Goal: Transaction & Acquisition: Purchase product/service

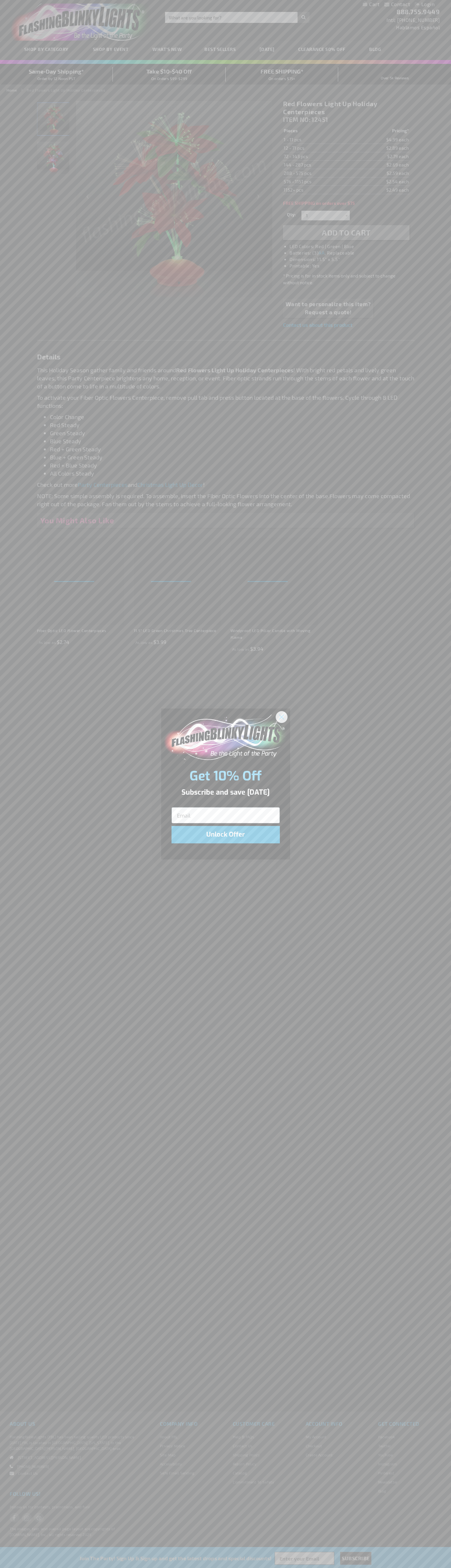
click at [282, 717] on icon "Close dialog" at bounding box center [282, 717] width 4 height 4
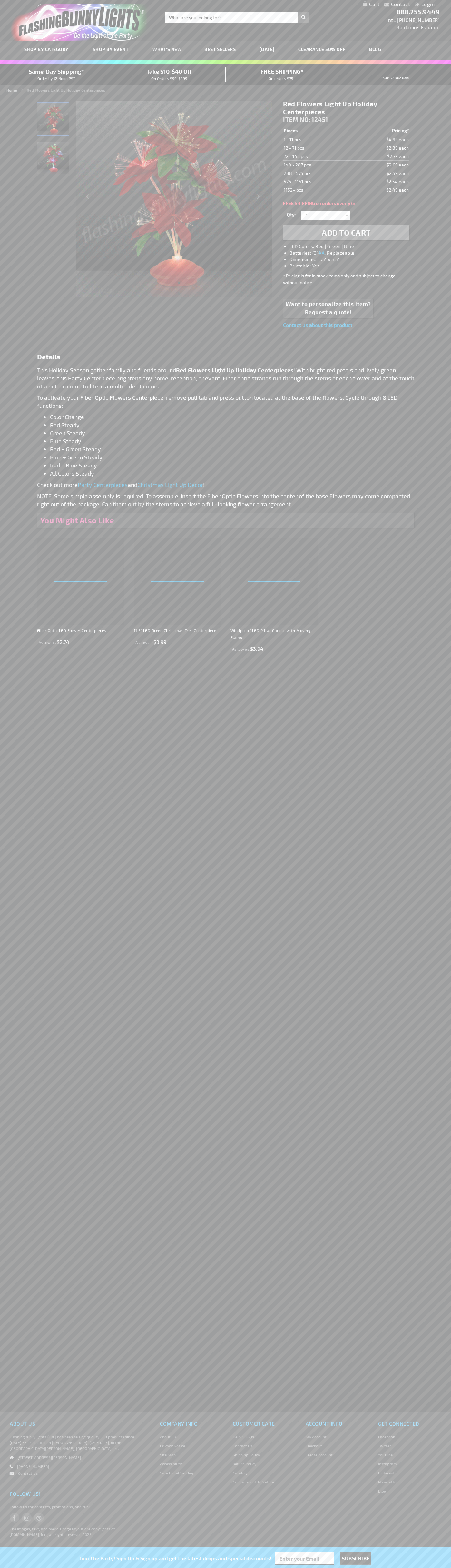
click at [346, 233] on span "Add to Cart" at bounding box center [346, 232] width 49 height 9
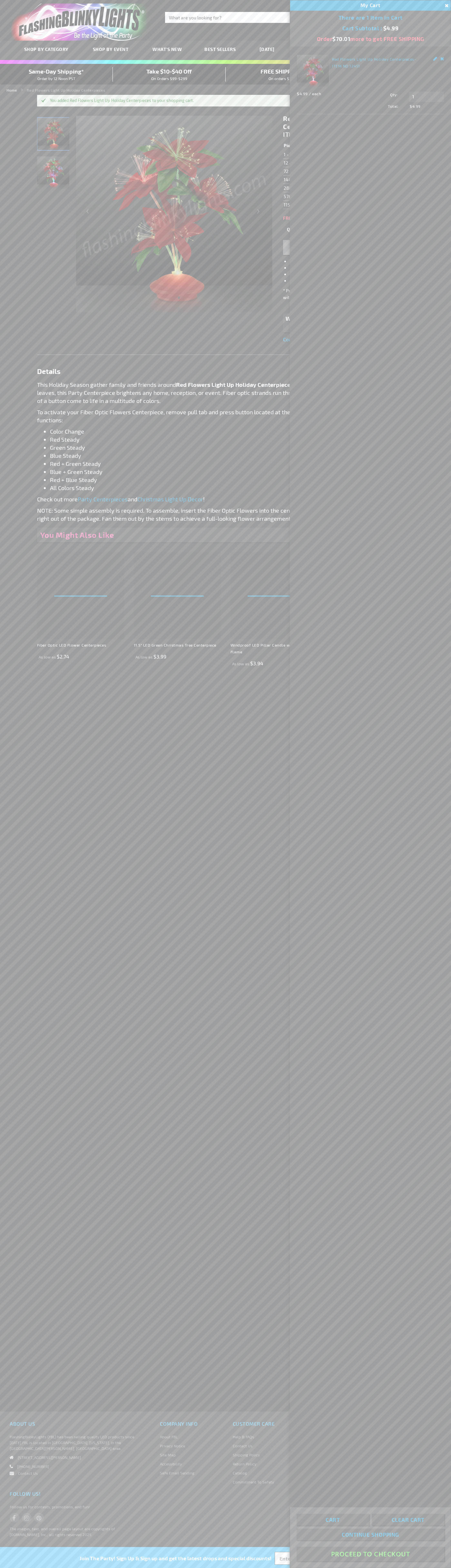
click at [371, 1554] on button "Proceed To Checkout" at bounding box center [371, 1554] width 148 height 14
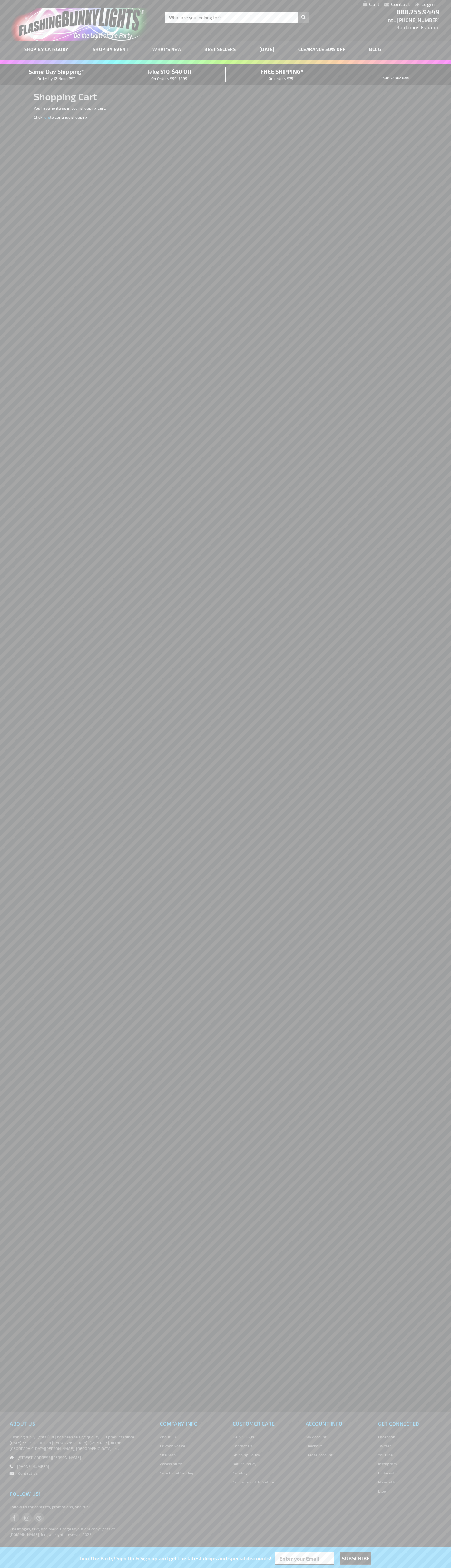
click at [56, 74] on span "Same-Day Shipping*" at bounding box center [56, 71] width 55 height 7
click at [4, 28] on div "Toggle Nav Search Search × Search 888.755.9449 Intl: 818-753-8303 Hablamos Espa…" at bounding box center [226, 20] width 451 height 41
click at [433, 1459] on li "YouTube" at bounding box center [410, 1456] width 63 height 9
click at [54, 1568] on html "The store will not work correctly when cookies are disabled. Contact Compare Pr…" at bounding box center [226, 784] width 451 height 1568
click at [1, 221] on div "Contact Compare Products Login Skip to Content My Cart My Cart Close You have n…" at bounding box center [226, 784] width 451 height 1568
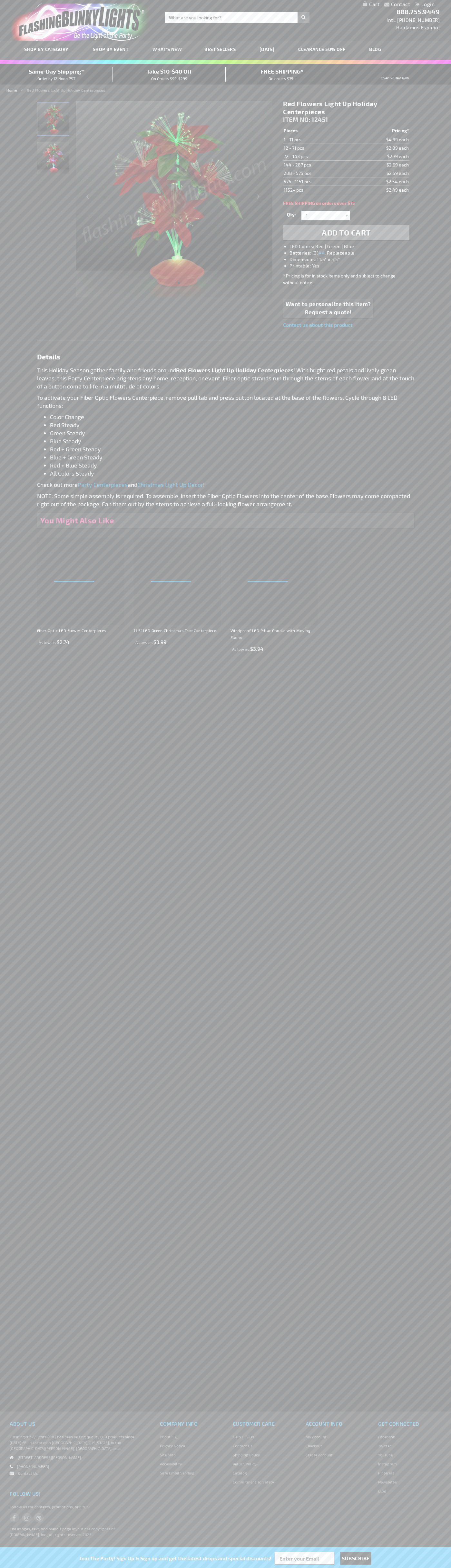
click at [53, 121] on img "Light Up Red Christmas Flowers LED Centerpiece" at bounding box center [53, 119] width 32 height 32
click at [297, 120] on span "ITEM NO:" at bounding box center [297, 120] width 28 height 7
click at [318, 140] on td "1 - 11 pcs" at bounding box center [317, 140] width 69 height 9
click at [318, 148] on td "12 - 71 pcs" at bounding box center [317, 148] width 69 height 9
click at [318, 157] on td "72 - 143 pcs" at bounding box center [317, 157] width 69 height 9
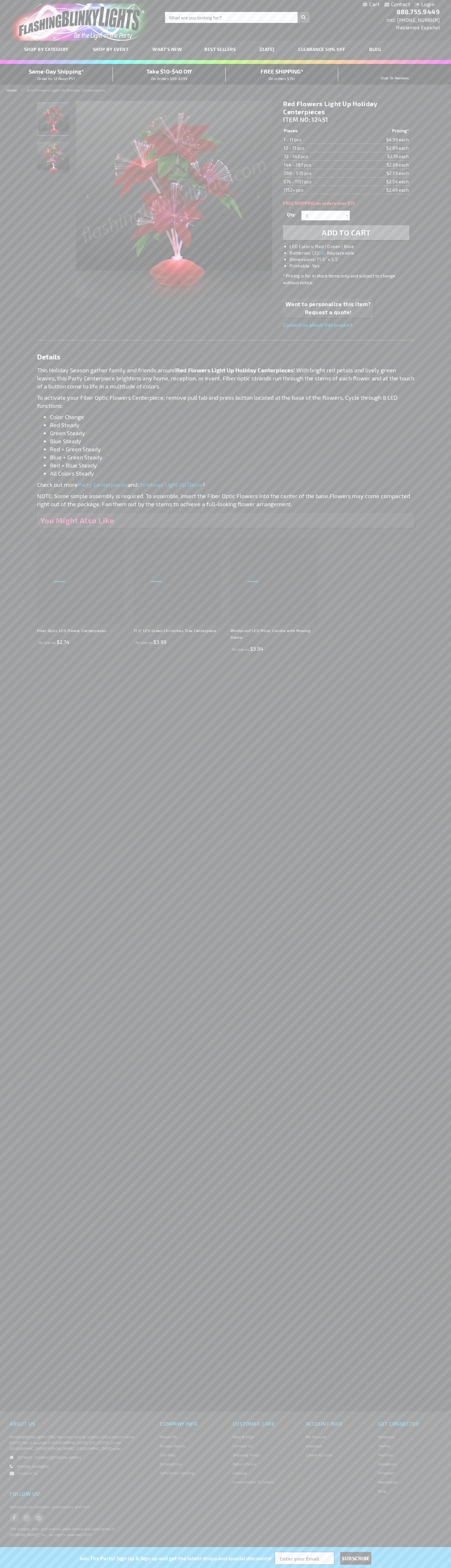
click at [318, 165] on td "144 - 287 pcs" at bounding box center [317, 165] width 69 height 9
click at [318, 173] on td "288 - 575 pcs" at bounding box center [317, 174] width 69 height 9
click at [318, 181] on td "576 - 1151 pcs" at bounding box center [317, 181] width 69 height 9
click at [318, 190] on td "1152+ pcs" at bounding box center [317, 190] width 69 height 9
click at [327, 216] on input "1" at bounding box center [327, 216] width 47 height 10
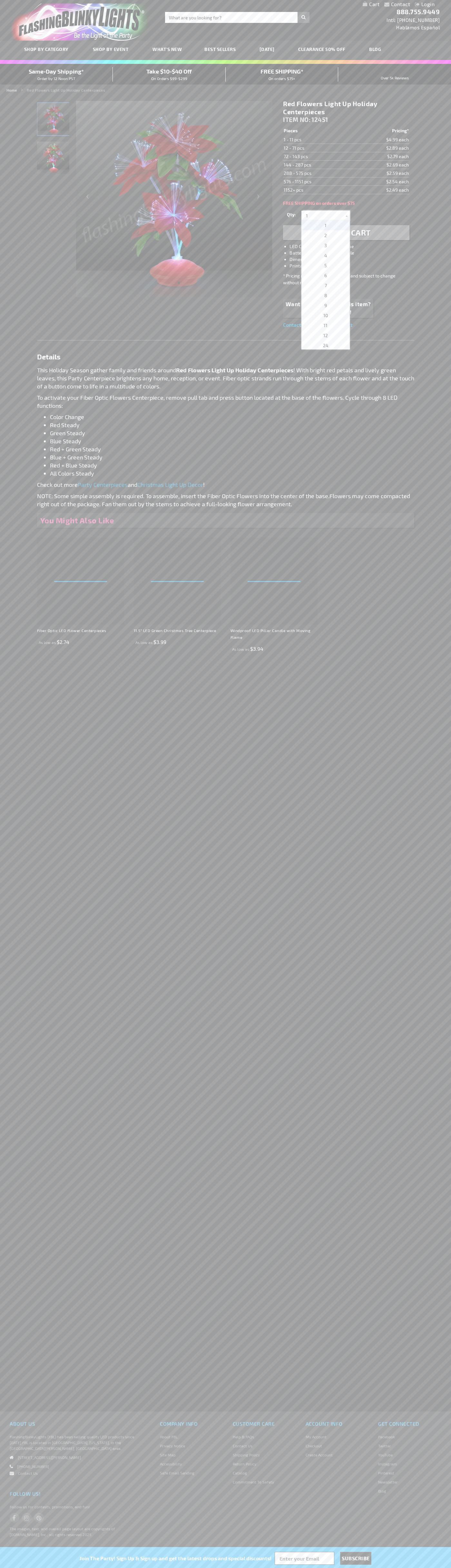
scroll to position [2051, 0]
click at [324, 285] on span "2412" at bounding box center [326, 285] width 10 height 6
type input "2412"
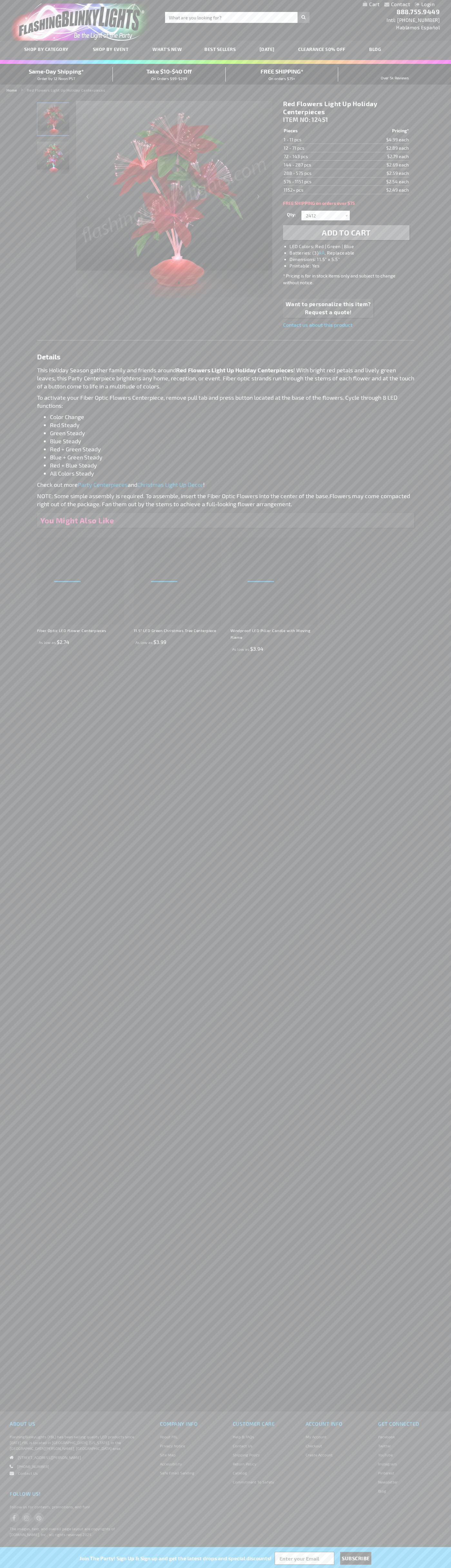
click at [346, 233] on span "Add to Cart" at bounding box center [346, 232] width 49 height 9
click at [371, 4] on link "My Cart" at bounding box center [371, 4] width 17 height 6
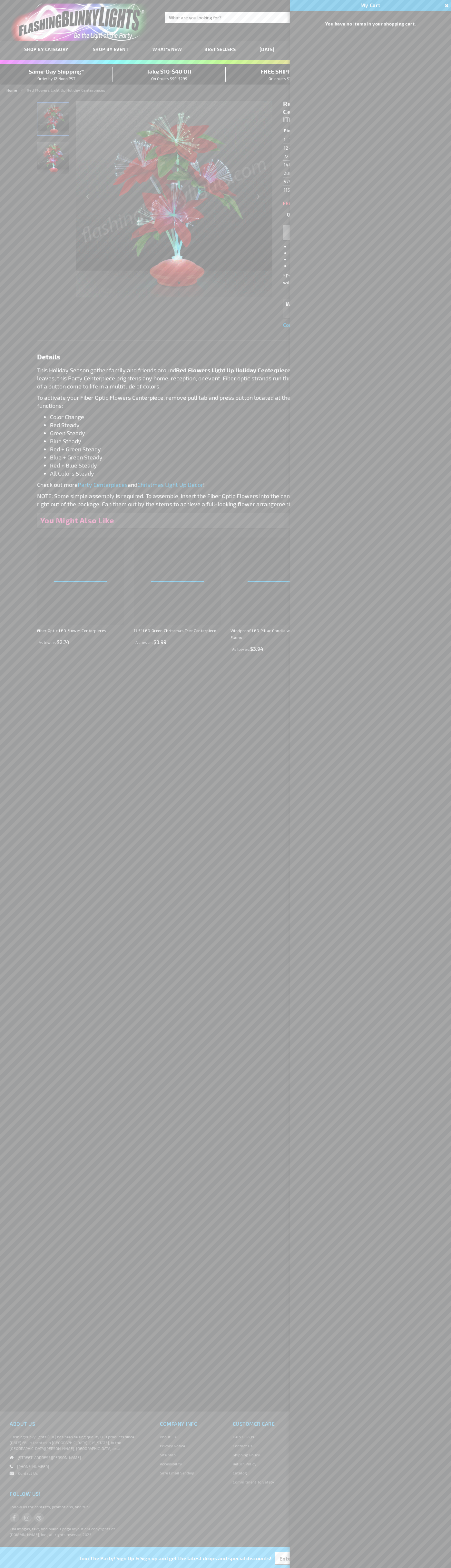
click at [56, 74] on span "Same-Day Shipping*" at bounding box center [56, 71] width 55 height 7
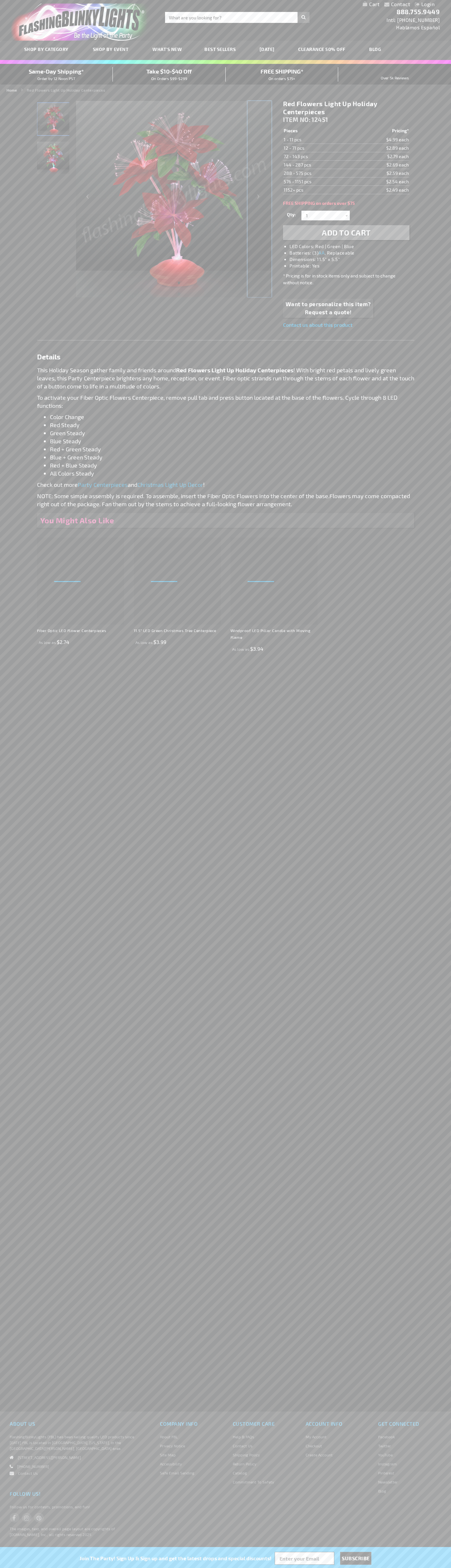
click at [260, 199] on div "Next" at bounding box center [260, 199] width 26 height 198
click at [56, 74] on span "Same-Day Shipping*" at bounding box center [56, 71] width 55 height 7
click at [260, 199] on div "Next" at bounding box center [260, 199] width 26 height 198
